Goal: Information Seeking & Learning: Find specific page/section

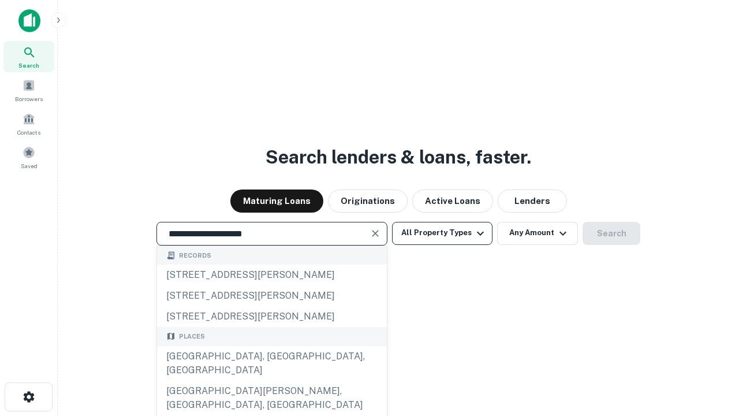
type input "**********"
click at [442, 233] on button "All Property Types" at bounding box center [442, 233] width 100 height 23
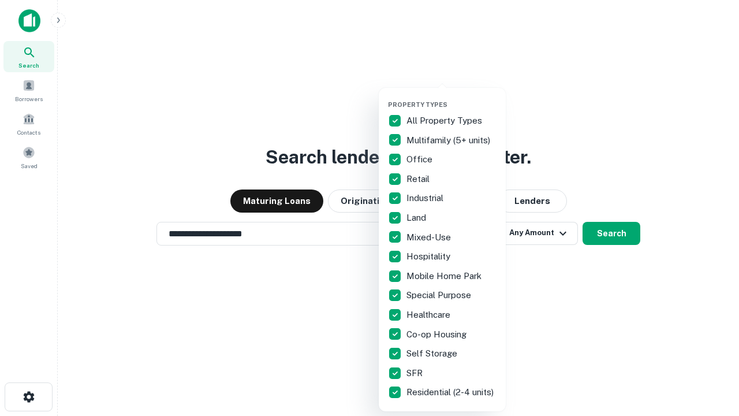
click at [451, 97] on button "button" at bounding box center [451, 97] width 127 height 1
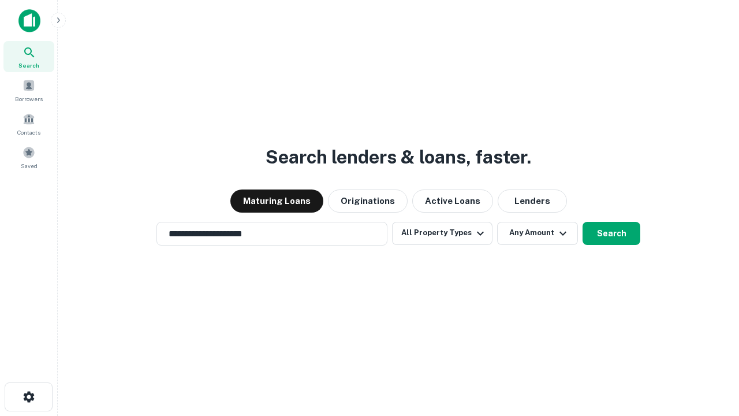
scroll to position [18, 0]
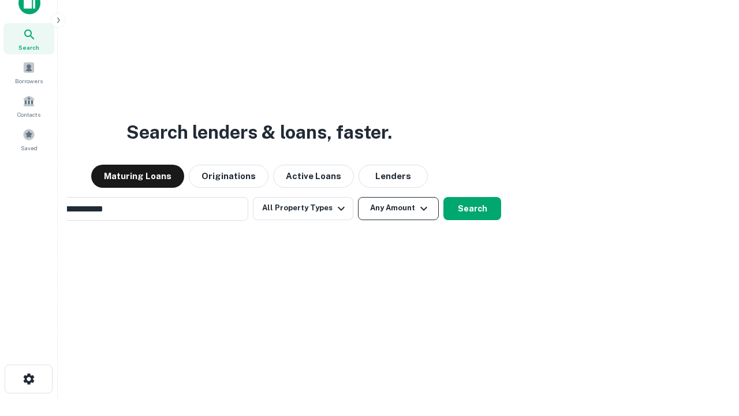
click at [358, 197] on button "Any Amount" at bounding box center [398, 208] width 81 height 23
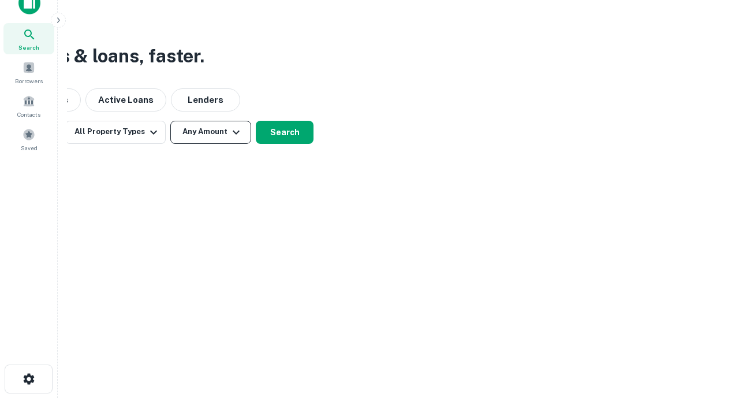
scroll to position [18, 0]
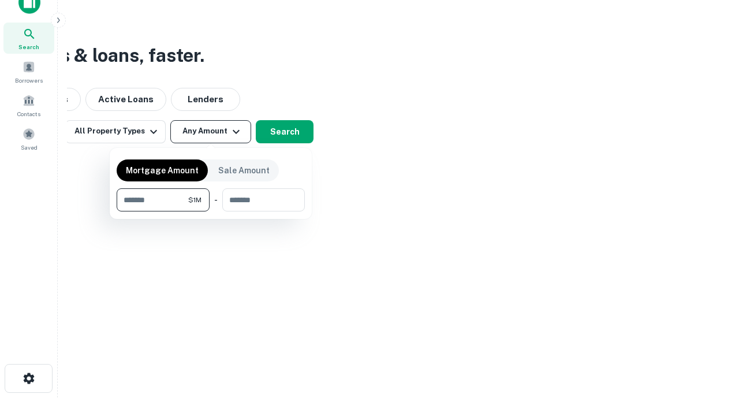
type input "*******"
click at [211, 211] on button "button" at bounding box center [211, 211] width 188 height 1
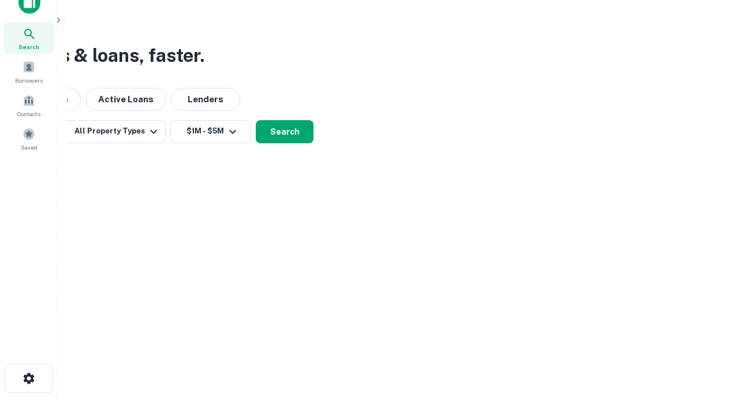
scroll to position [18, 0]
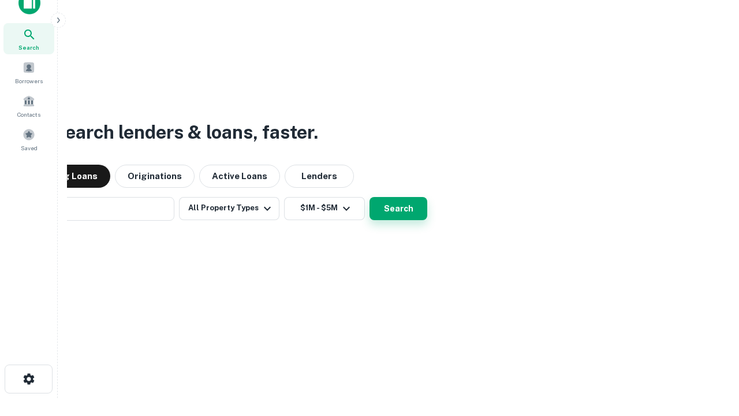
click at [369, 197] on button "Search" at bounding box center [398, 208] width 58 height 23
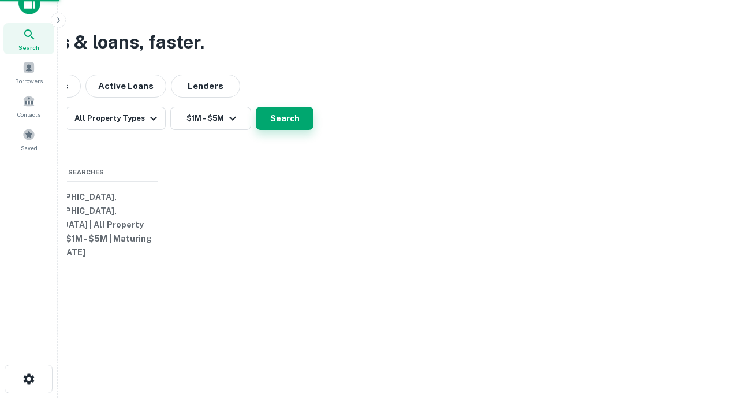
scroll to position [18, 0]
